Goal: Transaction & Acquisition: Purchase product/service

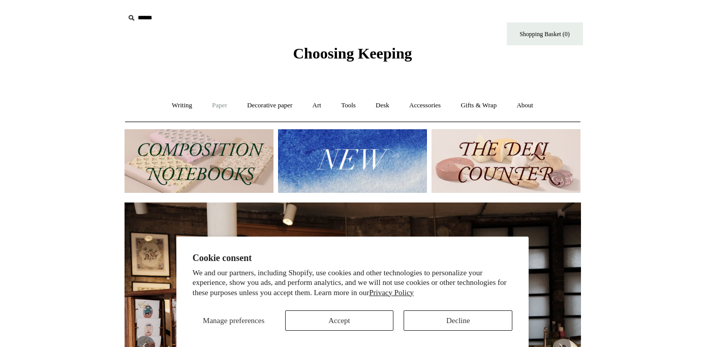
click at [220, 103] on link "Paper +" at bounding box center [220, 105] width 34 height 27
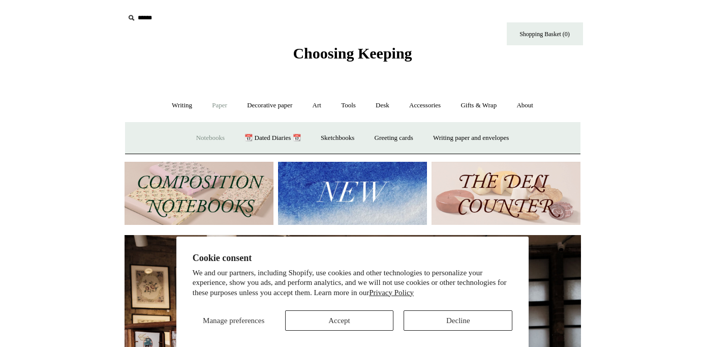
click at [200, 139] on link "Notebooks +" at bounding box center [210, 138] width 47 height 27
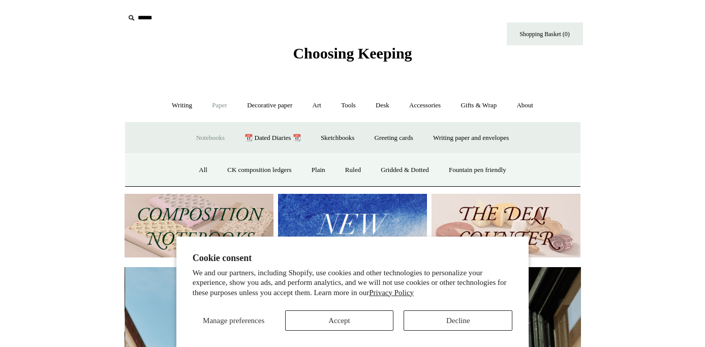
scroll to position [0, 456]
click at [398, 169] on link "Gridded & Dotted" at bounding box center [405, 170] width 67 height 27
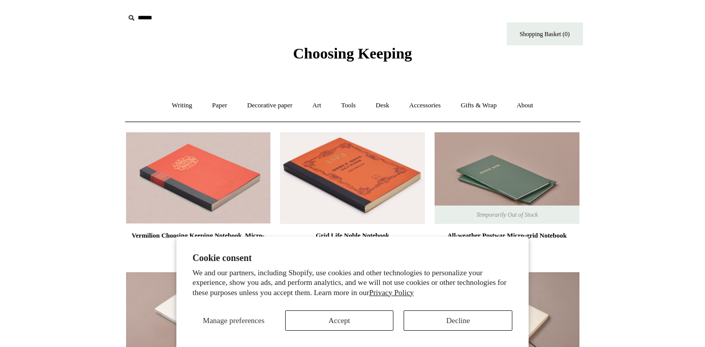
click at [467, 315] on button "Decline" at bounding box center [458, 320] width 109 height 20
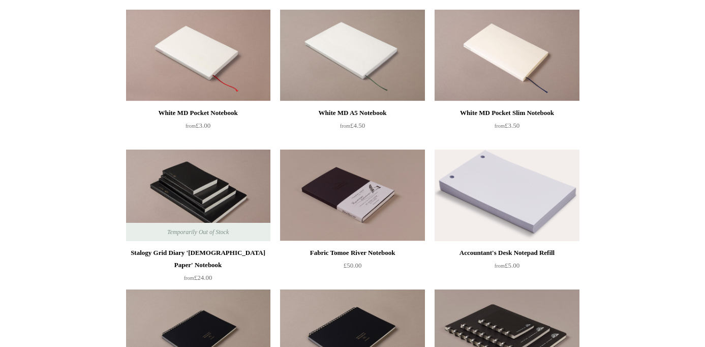
scroll to position [263, 0]
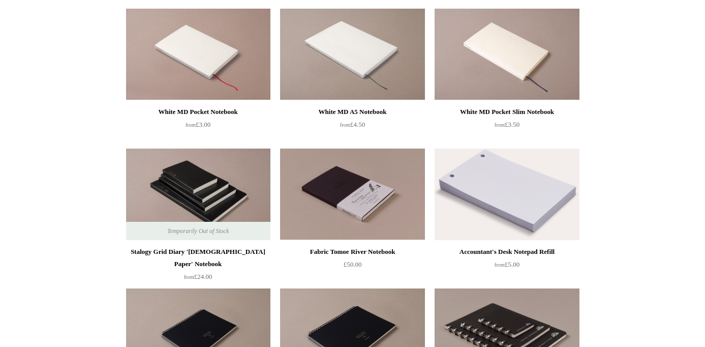
click at [372, 201] on img at bounding box center [352, 194] width 144 height 92
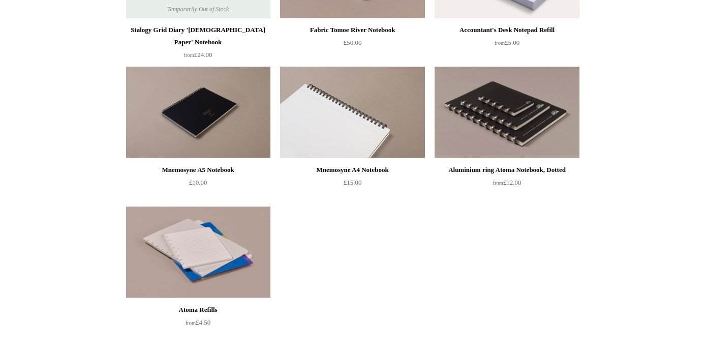
scroll to position [485, 0]
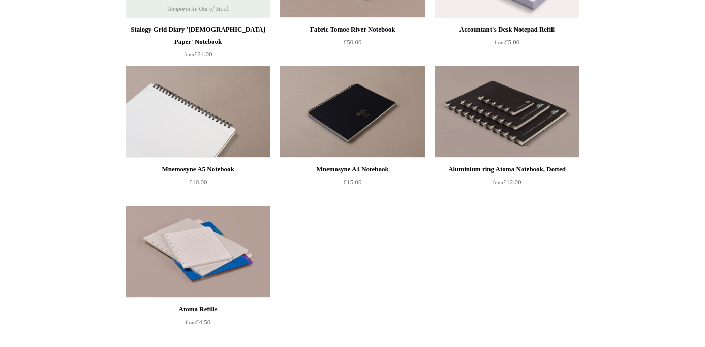
click at [199, 115] on img at bounding box center [198, 112] width 144 height 92
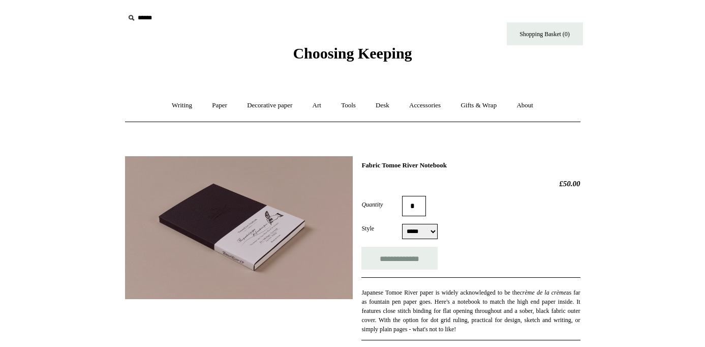
select select "*****"
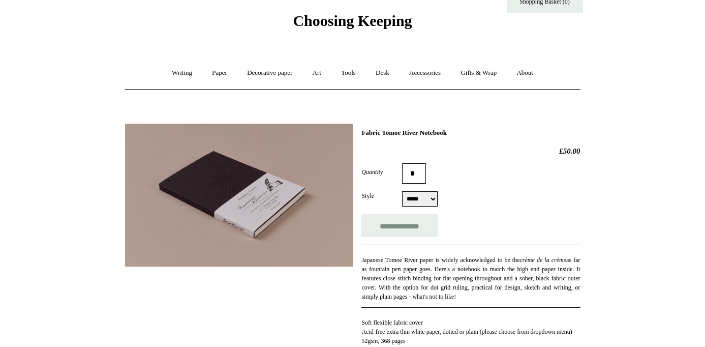
scroll to position [21, 0]
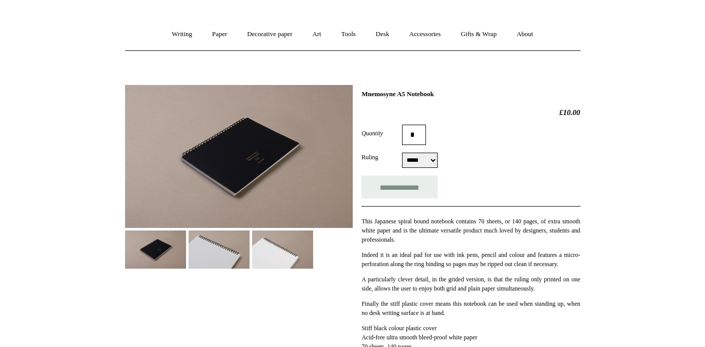
scroll to position [80, 0]
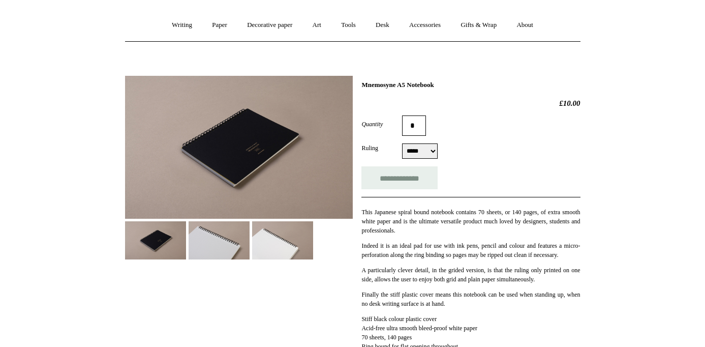
click at [222, 238] on img at bounding box center [219, 240] width 61 height 38
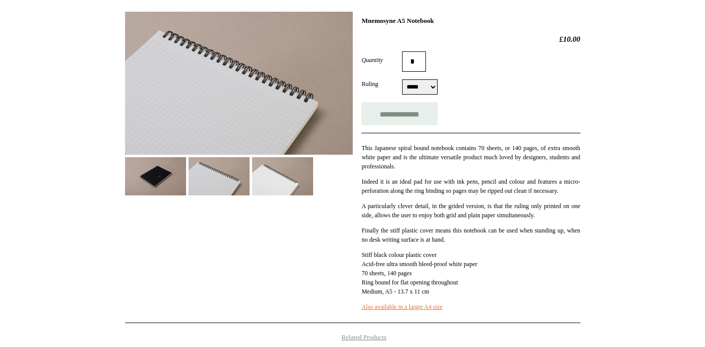
scroll to position [144, 0]
